Goal: Check status: Check status

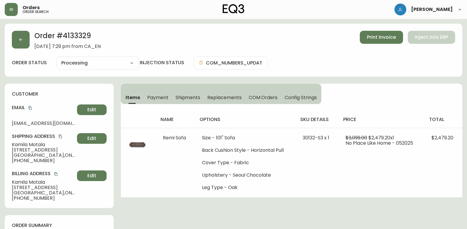
select select "PROCESSING"
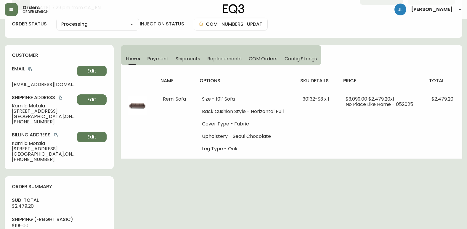
click at [294, 194] on div "Order # 4133329 [DATE] 7:29 pm from CA_EN Print Invoice Inject into ERP order s…" at bounding box center [234, 225] width 458 height 481
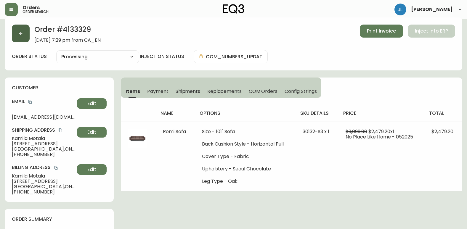
scroll to position [0, 0]
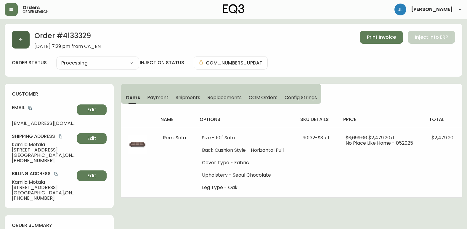
click at [17, 39] on button "button" at bounding box center [21, 40] width 18 height 18
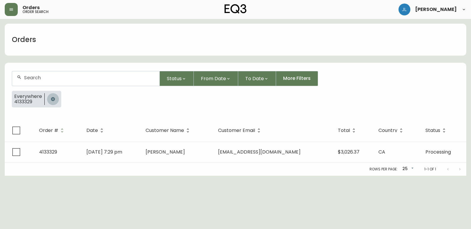
click at [54, 98] on icon "button" at bounding box center [53, 99] width 5 height 5
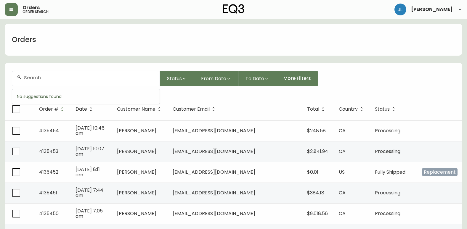
click at [63, 80] on input "text" at bounding box center [89, 78] width 131 height 6
paste input "4133917"
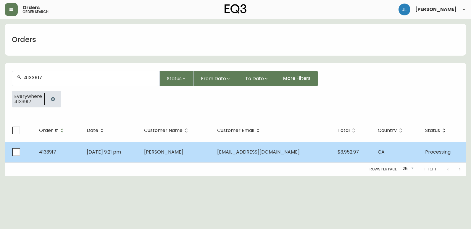
type input "4133917"
click at [139, 156] on td "[DATE] 9:21 pm" at bounding box center [110, 152] width 57 height 21
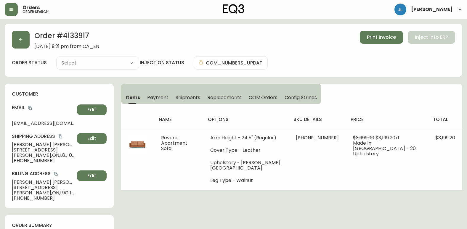
type input "Processing"
select select "PROCESSING"
click at [194, 98] on span "Shipments" at bounding box center [188, 97] width 25 height 6
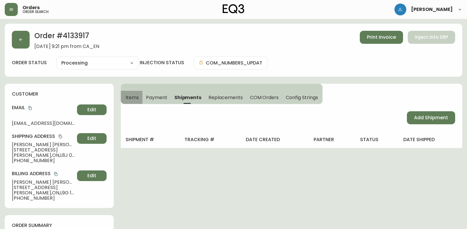
click at [134, 98] on span "Items" at bounding box center [132, 97] width 13 height 6
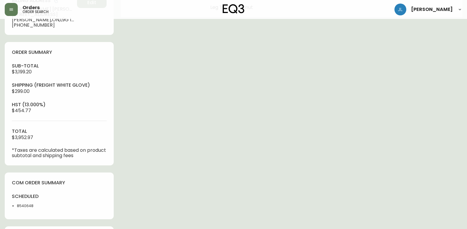
scroll to position [178, 0]
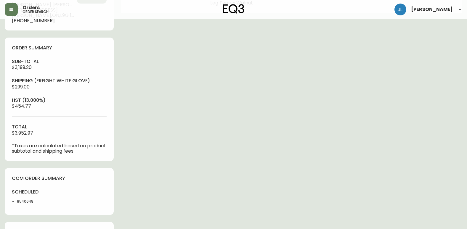
click at [37, 134] on div "sub-total $3,199.20 Shipping ( Freight White Glove ) $299.00 hst (13.000%) $454…" at bounding box center [59, 106] width 95 height 96
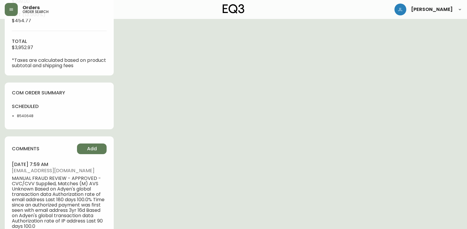
scroll to position [267, 0]
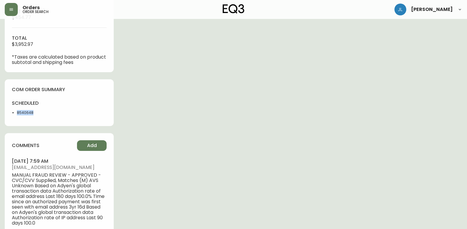
drag, startPoint x: 35, startPoint y: 116, endPoint x: 17, endPoint y: 113, distance: 17.5
click at [17, 113] on div "scheduled 8540648" at bounding box center [34, 109] width 44 height 19
copy li "8540648"
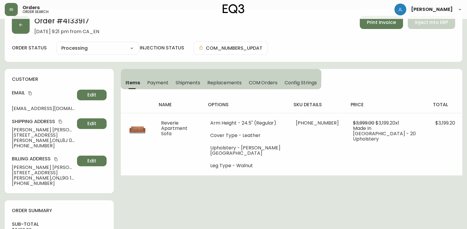
scroll to position [0, 0]
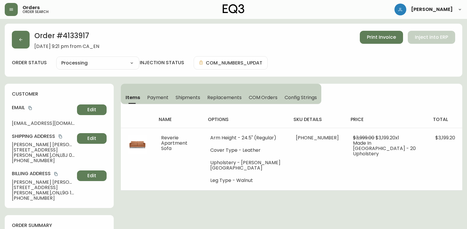
click at [22, 37] on button "button" at bounding box center [21, 40] width 18 height 18
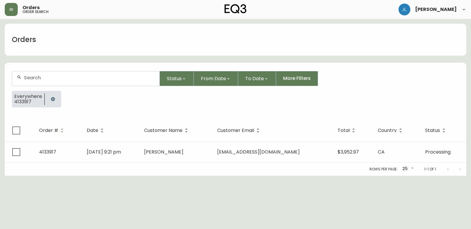
click at [52, 97] on icon "button" at bounding box center [53, 99] width 4 height 4
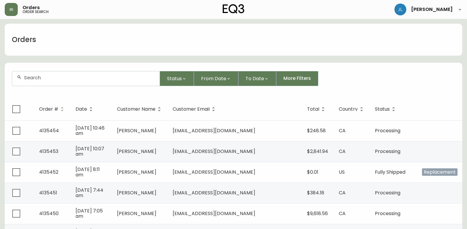
click at [67, 78] on input "text" at bounding box center [89, 78] width 131 height 6
paste input "4133152"
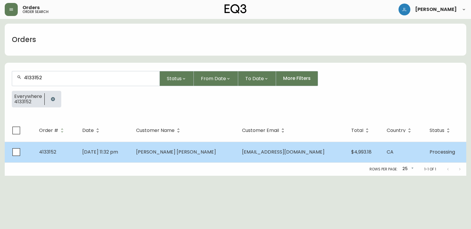
type input "4133152"
click at [131, 150] on td "[DATE] 11:32 pm" at bounding box center [105, 152] width 54 height 21
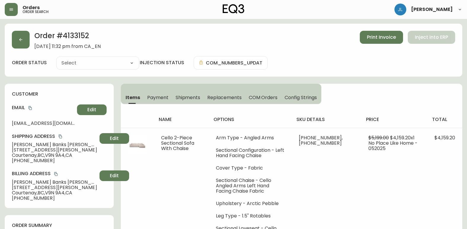
type input "Processing"
select select "PROCESSING"
click at [189, 97] on span "Shipments" at bounding box center [188, 97] width 25 height 6
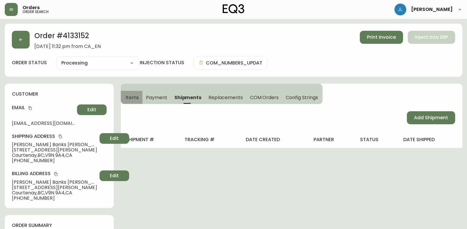
click at [137, 94] on span "Items" at bounding box center [132, 97] width 13 height 6
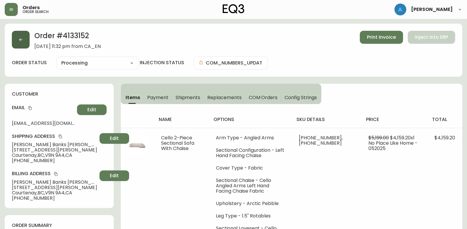
click at [16, 34] on button "button" at bounding box center [21, 40] width 18 height 18
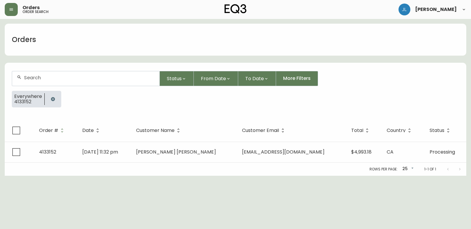
click at [51, 99] on icon "button" at bounding box center [53, 99] width 5 height 5
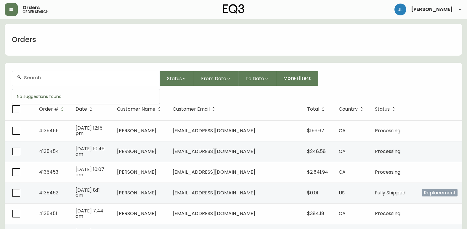
click at [62, 78] on input "text" at bounding box center [89, 78] width 131 height 6
paste input "[PERSON_NAME][EMAIL_ADDRESS][PERSON_NAME][DOMAIN_NAME]"
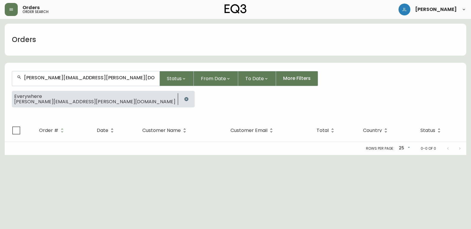
type input "[PERSON_NAME][EMAIL_ADDRESS][PERSON_NAME][DOMAIN_NAME]"
click at [184, 97] on icon "button" at bounding box center [186, 99] width 5 height 5
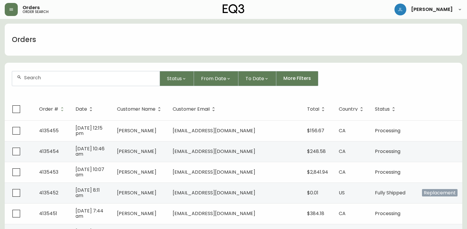
click at [69, 81] on div at bounding box center [85, 78] width 147 height 15
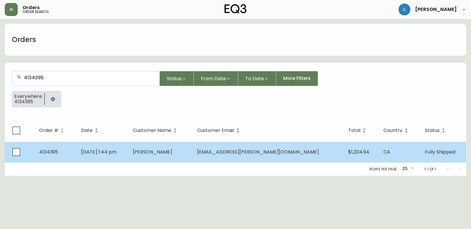
type input "4134395"
click at [128, 159] on td "[DATE] 1:44 pm" at bounding box center [102, 152] width 52 height 21
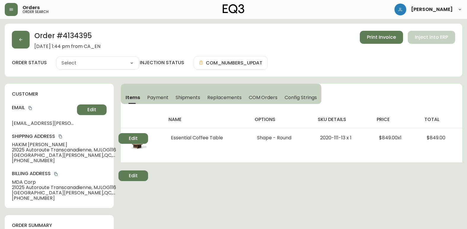
type input "Fully Shipped"
select select "FULLY_SHIPPED"
click at [188, 99] on span "Shipments" at bounding box center [188, 97] width 25 height 6
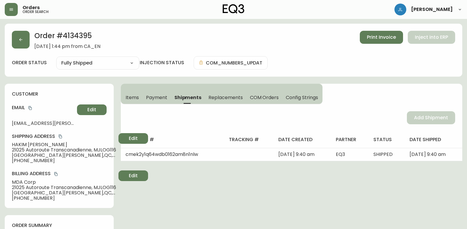
click at [136, 100] on span "Items" at bounding box center [132, 97] width 13 height 6
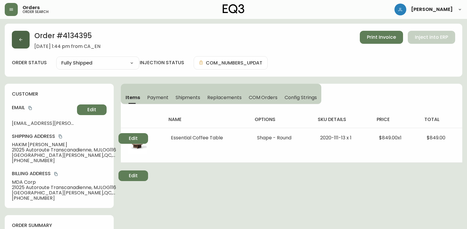
click at [17, 39] on button "button" at bounding box center [21, 40] width 18 height 18
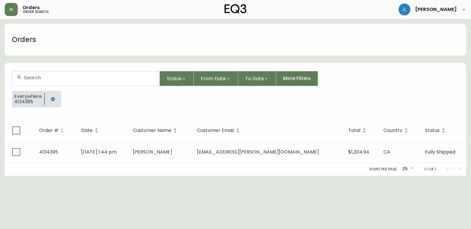
click at [54, 109] on div "Everywhere 4134395" at bounding box center [236, 101] width 448 height 21
click at [52, 100] on icon "button" at bounding box center [53, 99] width 4 height 4
